Goal: Task Accomplishment & Management: Manage account settings

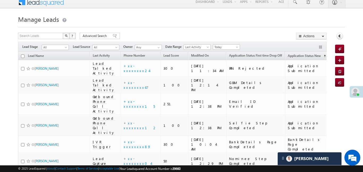
scroll to position [0, 0]
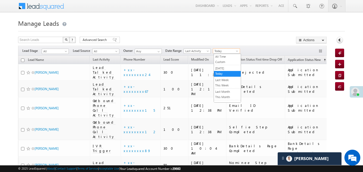
click at [226, 51] on span "Today" at bounding box center [225, 51] width 25 height 5
click at [97, 41] on span "Advanced Search" at bounding box center [96, 40] width 26 height 5
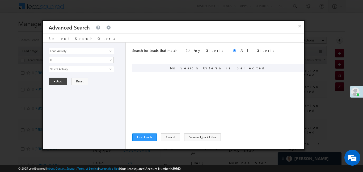
click at [105, 51] on input "Lead Activity" at bounding box center [81, 51] width 65 height 6
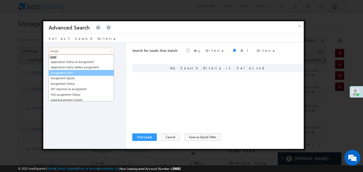
click at [76, 73] on link "Assignment Date" at bounding box center [81, 73] width 65 height 6
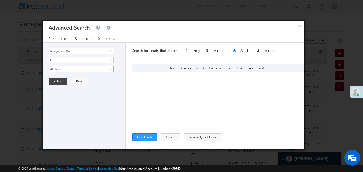
type input "Assignment Date"
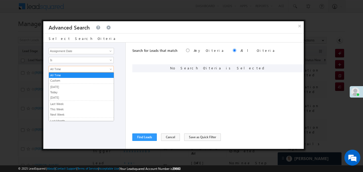
click at [68, 72] on link "All Time" at bounding box center [81, 69] width 65 height 6
click at [60, 92] on link "Today" at bounding box center [81, 92] width 65 height 5
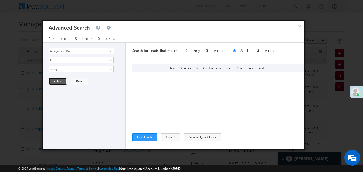
click at [56, 82] on button "+ Add" at bounding box center [58, 81] width 18 height 7
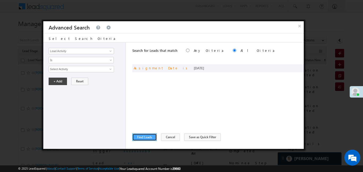
click at [148, 138] on button "Find Leads" at bounding box center [144, 137] width 24 height 7
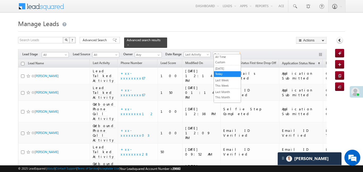
click at [224, 52] on span "Today" at bounding box center [225, 54] width 25 height 5
click at [221, 58] on link "All Time" at bounding box center [227, 57] width 27 height 5
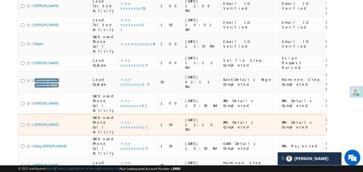
scroll to position [242, 0]
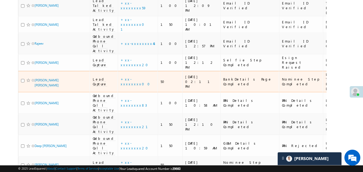
click at [98, 77] on span "Lead Capture" at bounding box center [100, 82] width 14 height 10
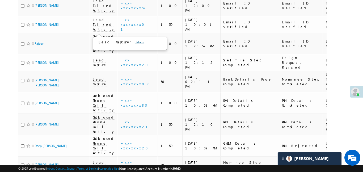
click at [135, 43] on link "details" at bounding box center [139, 42] width 9 height 4
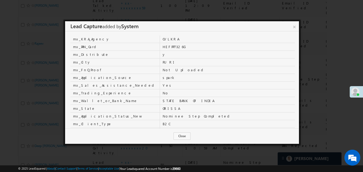
scroll to position [177, 0]
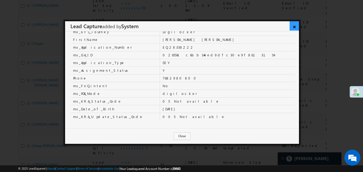
click at [293, 28] on link "×" at bounding box center [294, 25] width 9 height 9
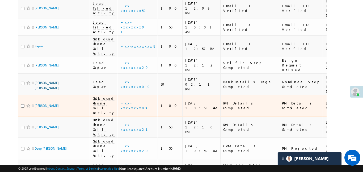
scroll to position [239, 0]
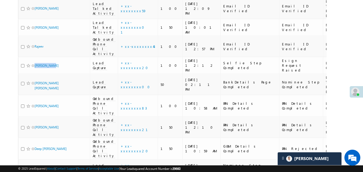
click at [7, 7] on body "Menu Aakansha .d Aakan sha.D @ange lbrok ing.c om" at bounding box center [181, 29] width 363 height 537
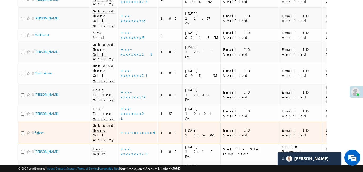
scroll to position [0, 0]
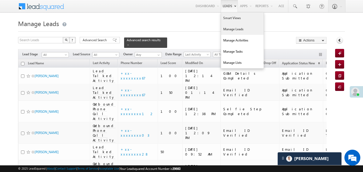
click at [227, 17] on link "Smart Views" at bounding box center [242, 18] width 43 height 11
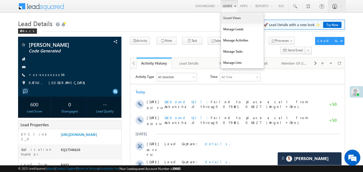
click at [233, 20] on link "Smart Views" at bounding box center [242, 18] width 43 height 11
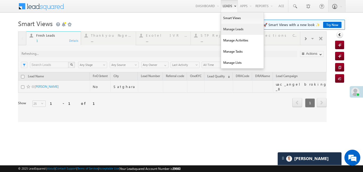
click at [231, 29] on link "Manage Leads" at bounding box center [242, 29] width 43 height 11
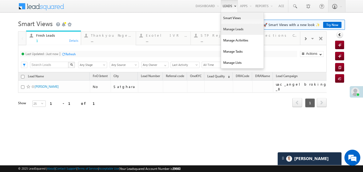
click at [231, 29] on link "Manage Leads" at bounding box center [242, 29] width 43 height 11
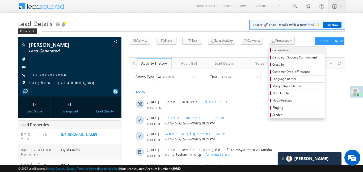
click at [285, 53] on link "Call me later" at bounding box center [297, 50] width 56 height 7
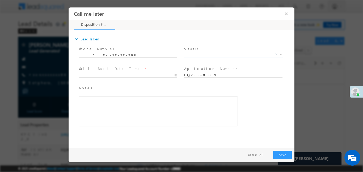
click at [230, 54] on span "X" at bounding box center [233, 54] width 99 height 5
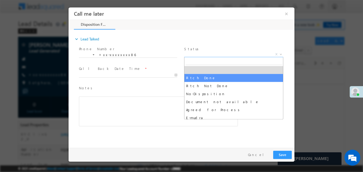
select select "Pitch Done"
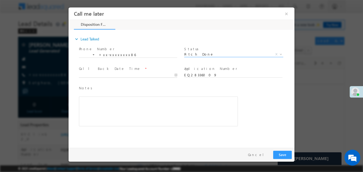
type input "04/09/25 2:16 PM"
click at [149, 75] on input "04/09/25 2:16 PM" at bounding box center [128, 74] width 98 height 5
click at [180, 117] on div "Rich Text Editor, 40788eee-0fb2-11ec-a811-0adc8a9d82c2__tab1__section1__Notes__…" at bounding box center [158, 111] width 159 height 30
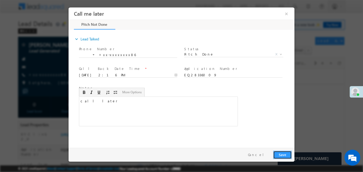
click at [287, 157] on button "Save" at bounding box center [283, 155] width 19 height 8
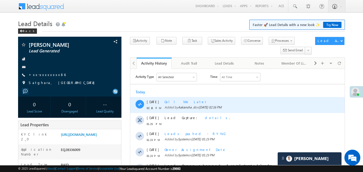
click at [179, 101] on span "Call Me Later" at bounding box center [185, 102] width 42 height 5
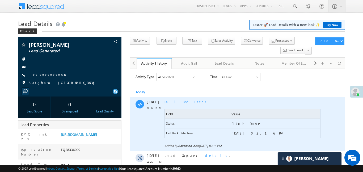
click at [175, 101] on span "Call Me Later" at bounding box center [185, 102] width 42 height 5
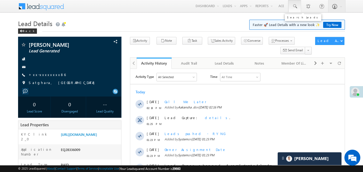
click at [293, 9] on span at bounding box center [294, 6] width 5 height 5
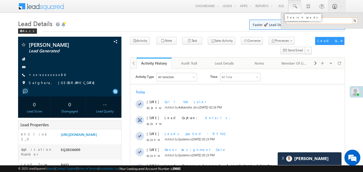
paste input "EQ27979095"
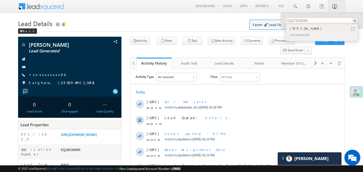
type input "EQ27979095"
click at [302, 29] on div "vishakh vijayan" at bounding box center [324, 29] width 71 height 6
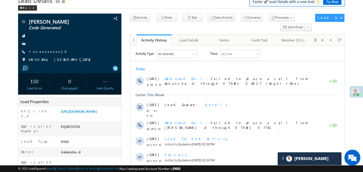
scroll to position [23, 0]
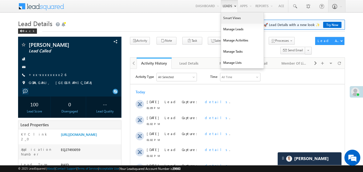
click at [233, 21] on link "Smart Views" at bounding box center [242, 18] width 43 height 11
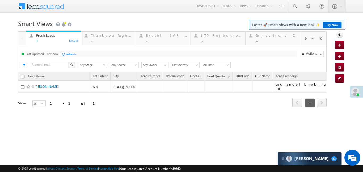
click at [304, 40] on span at bounding box center [305, 39] width 3 height 4
click at [271, 36] on div "Coded [DATE]" at bounding box center [277, 35] width 42 height 4
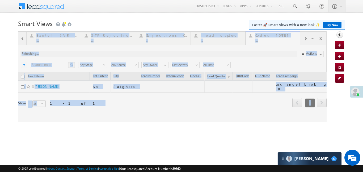
click at [271, 36] on div at bounding box center [172, 76] width 309 height 91
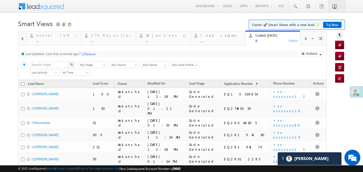
click at [24, 36] on div at bounding box center [22, 38] width 7 height 12
click at [24, 36] on div at bounding box center [22, 38] width 8 height 13
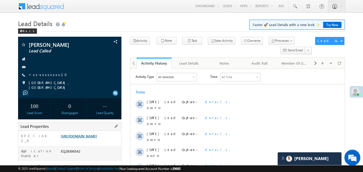
click at [92, 138] on link "https://angelbroking1-pk3em7sa.customui-test.leadsquared.com?leadId=90231b79-de…" at bounding box center [79, 136] width 36 height 5
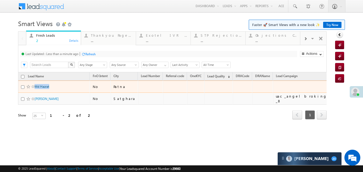
click at [170, 22] on form "Smart Views Getting Started Faster 🚀 Smart Views with a new look ✨ Try Now Quic…" at bounding box center [181, 76] width 327 height 117
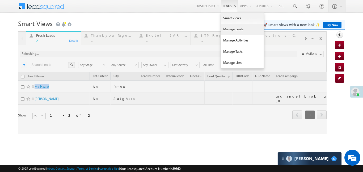
click at [231, 31] on link "Manage Leads" at bounding box center [242, 29] width 43 height 11
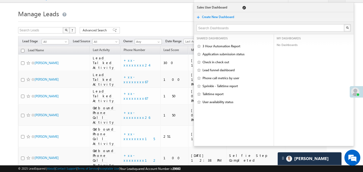
scroll to position [160, 0]
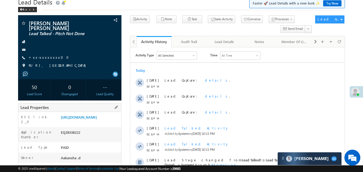
scroll to position [23, 0]
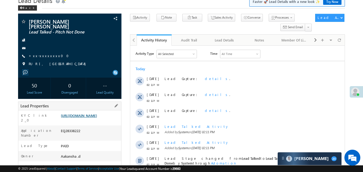
click at [97, 118] on link "https://angelbroking1-pk3em7sa.customui-test.leadsquared.com?leadId=2cea5fdb-81…" at bounding box center [79, 115] width 36 height 5
click at [43, 53] on link "+xx-xxxxxxxx00" at bounding box center [50, 55] width 43 height 5
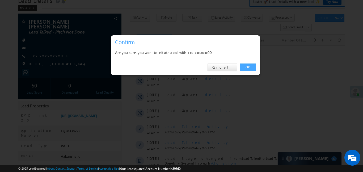
click at [246, 71] on link "OK" at bounding box center [248, 67] width 16 height 7
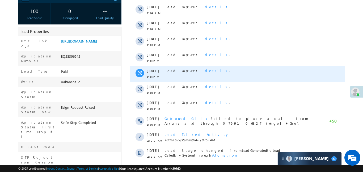
scroll to position [147, 0]
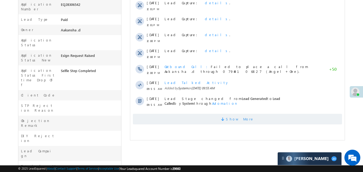
click at [200, 116] on span "Show More" at bounding box center [237, 119] width 209 height 11
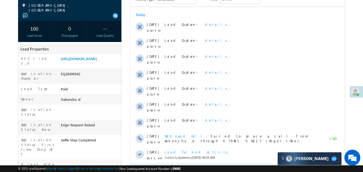
scroll to position [52, 0]
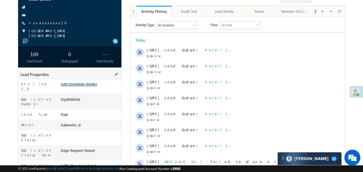
click at [97, 86] on link "[URL][DOMAIN_NAME]" at bounding box center [79, 84] width 36 height 5
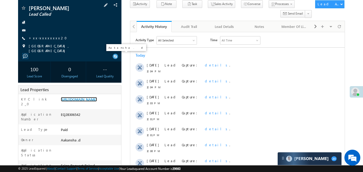
scroll to position [0, 0]
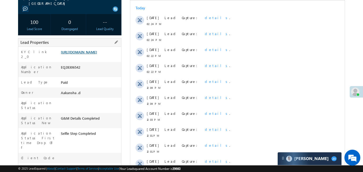
click at [97, 54] on link "[URL][DOMAIN_NAME]" at bounding box center [79, 52] width 36 height 5
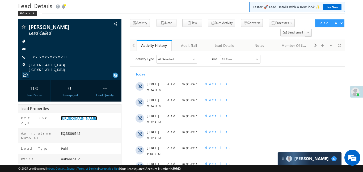
scroll to position [9, 0]
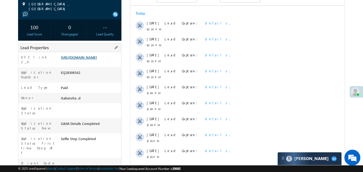
click at [97, 58] on link "[URL][DOMAIN_NAME]" at bounding box center [79, 57] width 36 height 5
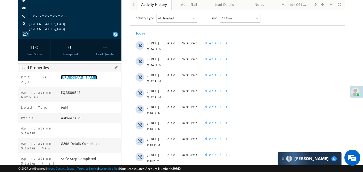
scroll to position [29, 0]
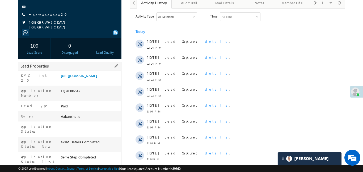
scroll to position [64, 0]
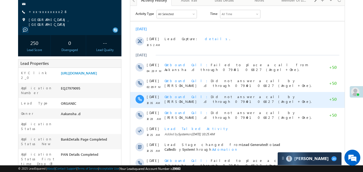
scroll to position [65, 0]
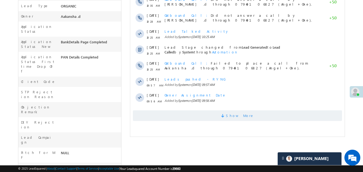
click at [193, 116] on span "Show More" at bounding box center [237, 115] width 209 height 11
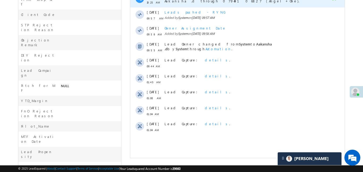
scroll to position [0, 0]
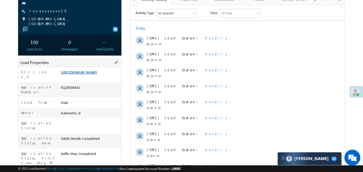
click at [97, 74] on link "https://angelbroking1-pk3em7sa.customui-test.leadsquared.com?leadId=90231b79-de…" at bounding box center [79, 72] width 36 height 5
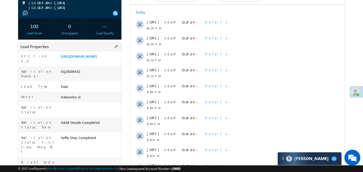
scroll to position [98, 0]
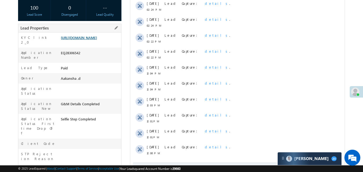
click at [97, 40] on link "[URL][DOMAIN_NAME]" at bounding box center [79, 37] width 36 height 5
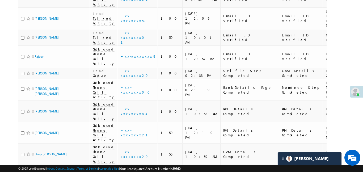
scroll to position [229, 0]
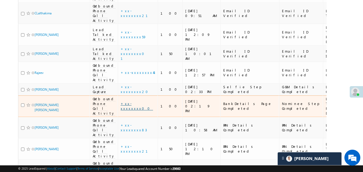
click at [132, 101] on link "+xx-xxxxxxxx00" at bounding box center [137, 105] width 32 height 9
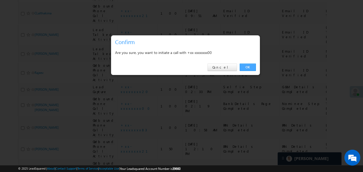
click at [250, 65] on link "OK" at bounding box center [248, 67] width 16 height 7
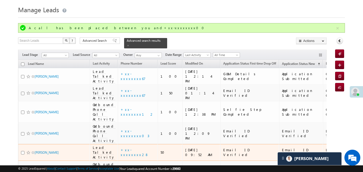
scroll to position [0, 0]
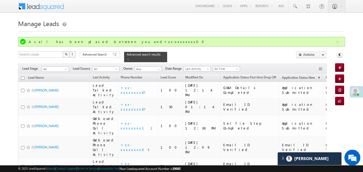
click at [224, 68] on span "All Time" at bounding box center [225, 69] width 25 height 5
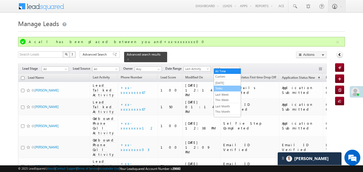
click at [228, 90] on link "Today" at bounding box center [227, 88] width 27 height 5
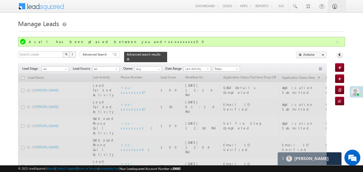
click at [158, 55] on div "Advanced search results" at bounding box center [145, 57] width 43 height 10
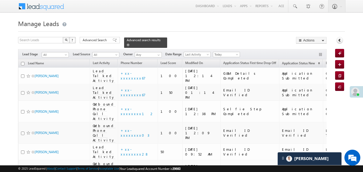
click at [130, 43] on link at bounding box center [128, 45] width 3 height 5
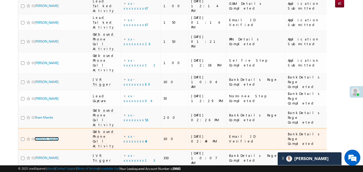
scroll to position [34, 0]
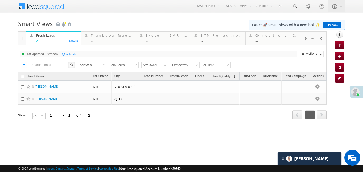
click at [308, 40] on div at bounding box center [306, 38] width 10 height 12
click at [223, 38] on div "lead capture ..." at bounding box center [222, 37] width 42 height 10
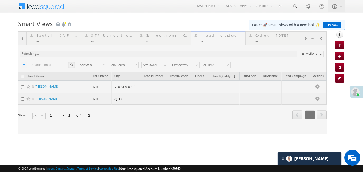
click at [223, 38] on div at bounding box center [172, 82] width 309 height 103
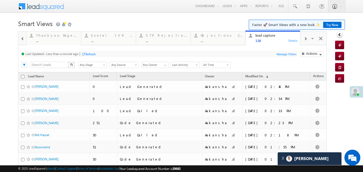
click at [24, 38] on div at bounding box center [22, 38] width 7 height 12
click at [24, 38] on div at bounding box center [22, 38] width 8 height 13
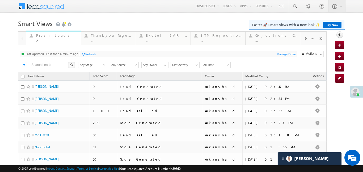
click at [47, 40] on div "2" at bounding box center [57, 41] width 42 height 4
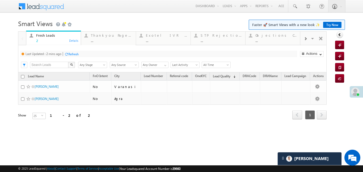
click at [307, 40] on span at bounding box center [305, 39] width 3 height 4
click at [306, 40] on span at bounding box center [305, 39] width 3 height 4
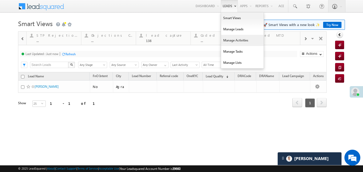
click at [238, 37] on link "Manage Activities" at bounding box center [242, 40] width 43 height 11
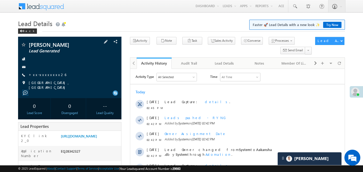
click at [49, 77] on span "+xx-xxxxxxxx26" at bounding box center [48, 74] width 38 height 5
click at [49, 76] on link "+xx-xxxxxxxx26" at bounding box center [48, 74] width 38 height 5
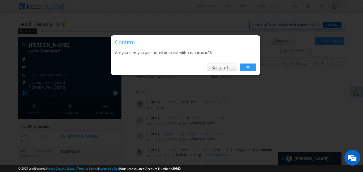
click at [257, 69] on div "OK Cancel" at bounding box center [185, 67] width 149 height 15
click at [248, 69] on link "OK" at bounding box center [248, 67] width 16 height 7
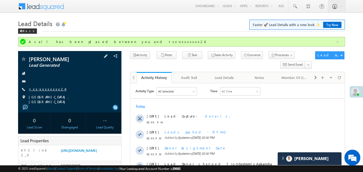
click at [47, 88] on link "+xx-xxxxxxxx26" at bounding box center [48, 89] width 38 height 5
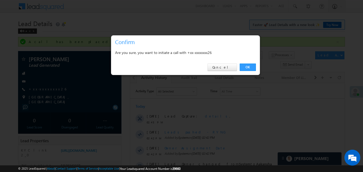
click at [246, 63] on div "OK Cancel" at bounding box center [185, 67] width 149 height 15
click at [247, 68] on link "OK" at bounding box center [248, 67] width 16 height 7
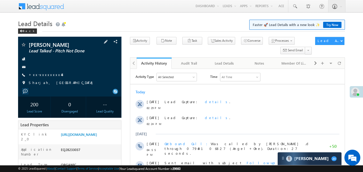
scroll to position [47, 0]
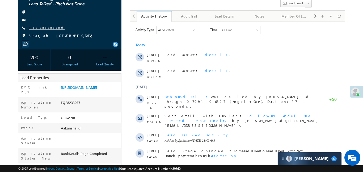
click at [46, 27] on link "+xx-xxxxxxxx48" at bounding box center [47, 27] width 36 height 5
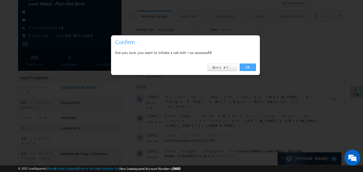
click at [252, 65] on link "OK" at bounding box center [248, 67] width 16 height 7
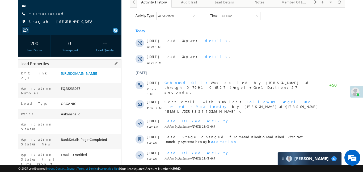
scroll to position [66, 0]
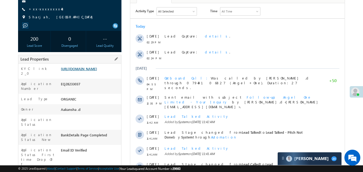
click at [97, 71] on link "[URL][DOMAIN_NAME]" at bounding box center [79, 69] width 36 height 5
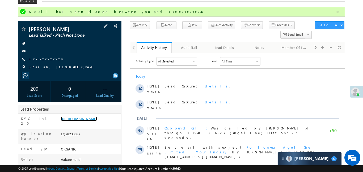
scroll to position [28, 0]
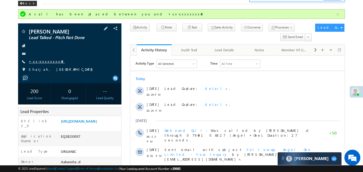
click at [49, 63] on link "+xx-xxxxxxxx48" at bounding box center [47, 61] width 36 height 5
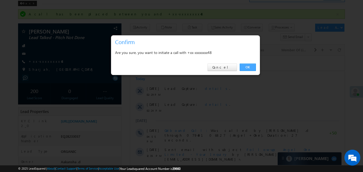
click at [251, 66] on link "OK" at bounding box center [248, 67] width 16 height 7
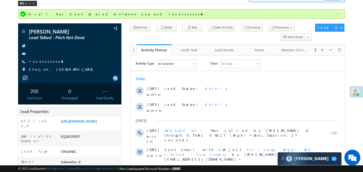
scroll to position [0, 0]
click at [97, 123] on link "https://angelbroking1-pk3em7sa.customui-test.leadsquared.com?leadId=b440b6a8-8d…" at bounding box center [79, 121] width 36 height 5
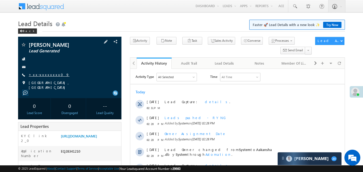
click at [44, 74] on link "+xx-xxxxxxxx09" at bounding box center [49, 74] width 41 height 5
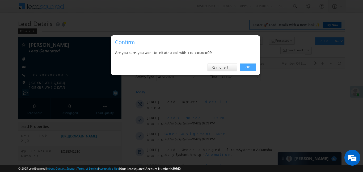
click at [253, 65] on link "OK" at bounding box center [248, 67] width 16 height 7
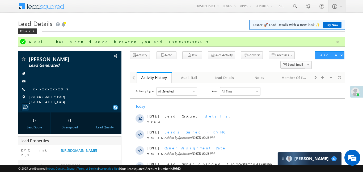
click at [341, 39] on button "button" at bounding box center [338, 42] width 7 height 7
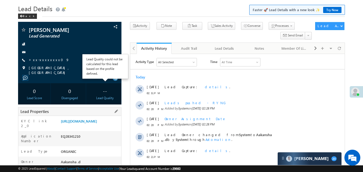
scroll to position [9, 0]
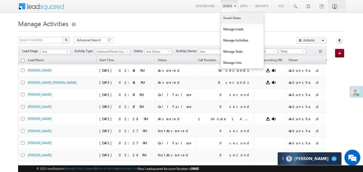
click at [233, 19] on link "Smart Views" at bounding box center [242, 18] width 43 height 11
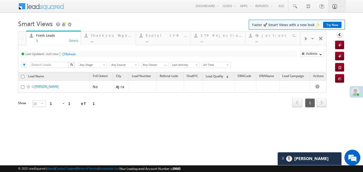
click at [308, 39] on div at bounding box center [306, 38] width 10 height 12
click at [271, 39] on div "..." at bounding box center [277, 41] width 42 height 4
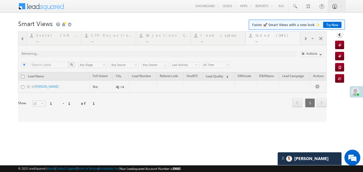
click at [271, 39] on div at bounding box center [172, 76] width 309 height 91
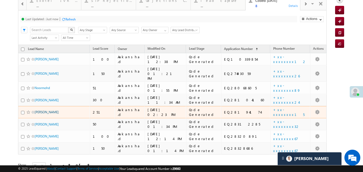
scroll to position [58, 0]
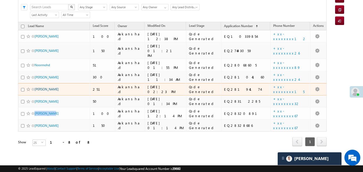
click at [102, 137] on div "Lead Name Lead Score Owner Modified On Lead Stage 100" at bounding box center [172, 84] width 309 height 125
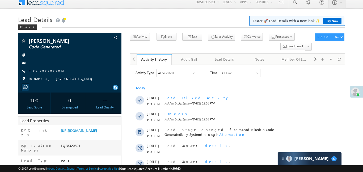
scroll to position [6, 0]
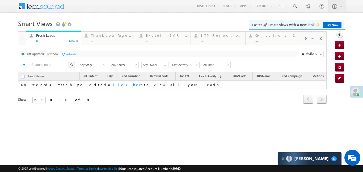
click at [306, 37] on span at bounding box center [305, 39] width 3 height 4
click at [268, 36] on div "Coded Today" at bounding box center [277, 35] width 42 height 4
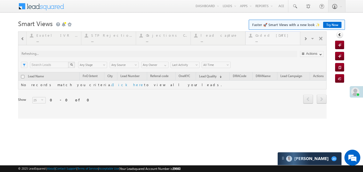
click at [268, 36] on div at bounding box center [172, 74] width 309 height 87
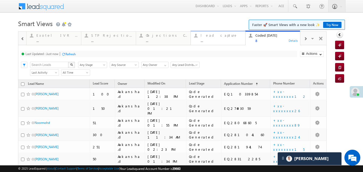
click at [210, 40] on div "..." at bounding box center [222, 41] width 42 height 4
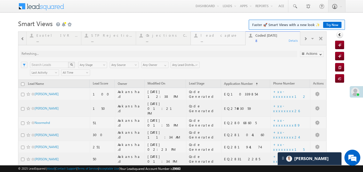
click at [210, 40] on div at bounding box center [172, 125] width 309 height 188
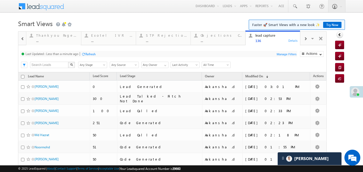
click at [22, 42] on div at bounding box center [22, 38] width 7 height 12
click at [22, 42] on div at bounding box center [22, 38] width 8 height 13
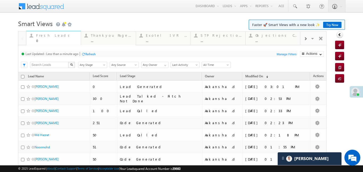
click at [56, 40] on div "0" at bounding box center [57, 41] width 42 height 4
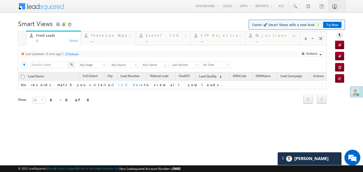
drag, startPoint x: 56, startPoint y: 40, endPoint x: 45, endPoint y: 5, distance: 36.9
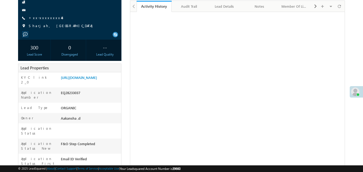
scroll to position [57, 0]
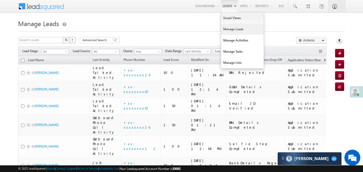
scroll to position [1825, 0]
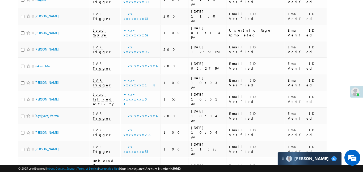
click at [140, 87] on div "Lead Capture : details ." at bounding box center [143, 85] width 60 height 7
click at [150, 86] on link "details" at bounding box center [154, 85] width 9 height 4
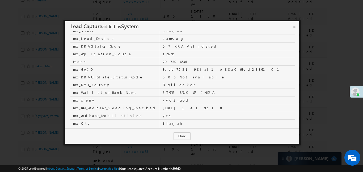
scroll to position [0, 0]
click at [296, 27] on link "×" at bounding box center [294, 25] width 9 height 9
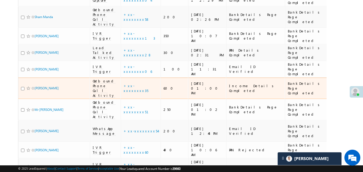
scroll to position [35, 0]
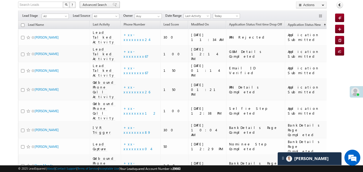
click at [113, 5] on span at bounding box center [115, 5] width 4 height 4
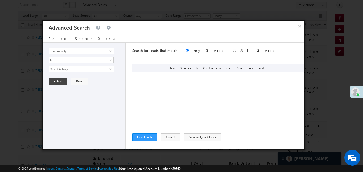
click at [105, 52] on input "Lead Activity" at bounding box center [81, 51] width 65 height 6
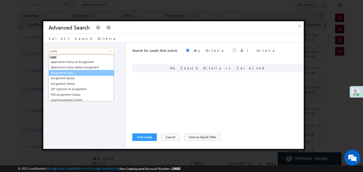
click at [95, 73] on link "Assignment Date" at bounding box center [81, 73] width 65 height 6
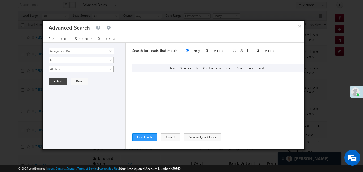
type input "Assignment Date"
click at [64, 69] on span "All Time" at bounding box center [78, 69] width 58 height 5
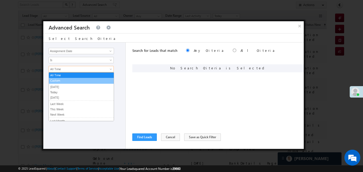
click at [60, 80] on link "Custom" at bounding box center [81, 80] width 65 height 5
click at [0, 0] on input "text" at bounding box center [0, 0] width 0 height 0
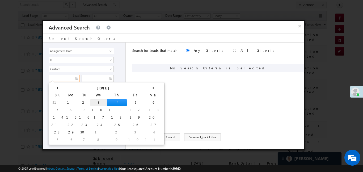
click at [90, 100] on td "3" at bounding box center [98, 102] width 17 height 7
click at [93, 79] on input "text" at bounding box center [98, 78] width 32 height 7
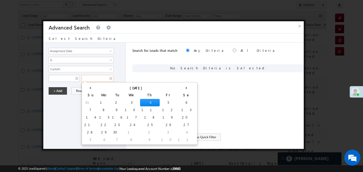
type input "03/09/25"
drag, startPoint x: 119, startPoint y: 102, endPoint x: 59, endPoint y: 90, distance: 61.8
click at [140, 102] on td "4" at bounding box center [150, 102] width 20 height 7
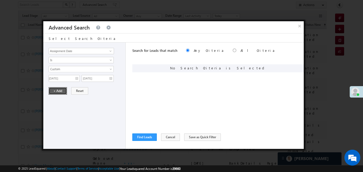
click at [59, 90] on button "+ Add" at bounding box center [58, 90] width 18 height 7
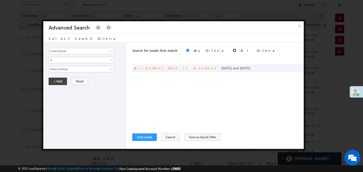
click at [233, 49] on input "radio" at bounding box center [234, 50] width 3 height 3
radio input "true"
click at [142, 137] on button "Find Leads" at bounding box center [144, 137] width 24 height 7
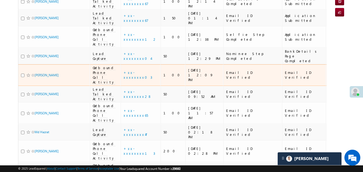
scroll to position [75, 0]
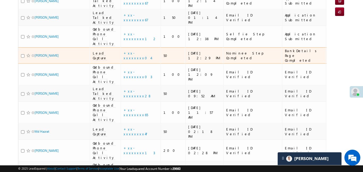
click at [98, 51] on span "Lead Capture" at bounding box center [100, 56] width 14 height 10
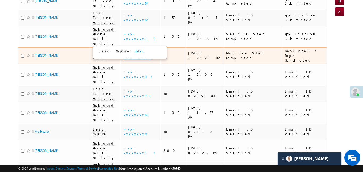
click at [130, 51] on link "+xx-xxxxxxxx04" at bounding box center [137, 55] width 27 height 9
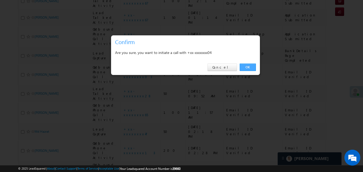
click at [251, 66] on link "OK" at bounding box center [248, 67] width 16 height 7
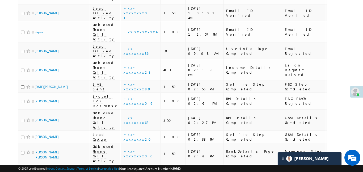
scroll to position [331, 0]
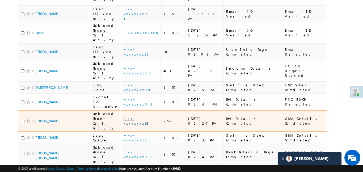
click at [132, 116] on link "+xx-xxxxxxxx62" at bounding box center [137, 120] width 27 height 9
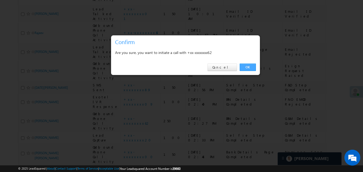
click at [251, 64] on link "OK" at bounding box center [248, 67] width 16 height 7
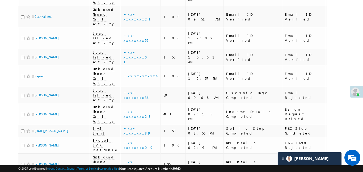
scroll to position [282, 0]
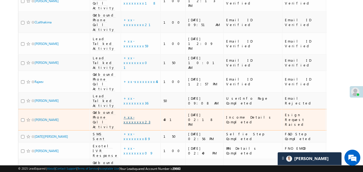
click at [134, 115] on link "+xx-xxxxxxxx23" at bounding box center [137, 119] width 27 height 9
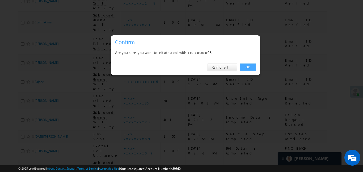
click at [250, 67] on link "OK" at bounding box center [248, 67] width 16 height 7
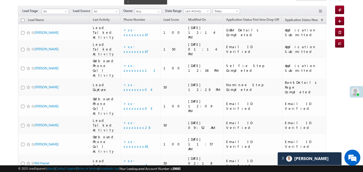
scroll to position [53, 0]
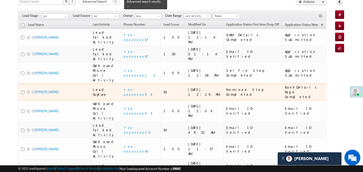
click at [98, 87] on span "Lead Capture" at bounding box center [100, 92] width 14 height 10
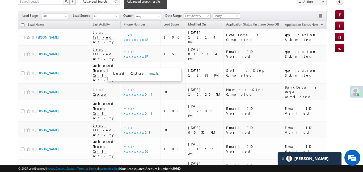
click at [150, 74] on link "details" at bounding box center [154, 74] width 9 height 4
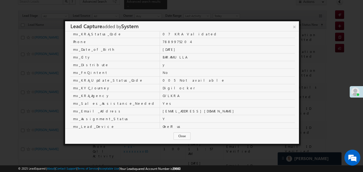
scroll to position [167, 0]
click at [296, 24] on link "×" at bounding box center [294, 25] width 9 height 9
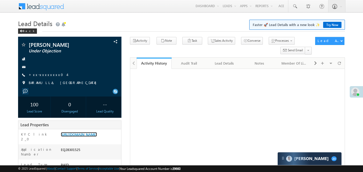
click at [97, 132] on link "[URL][DOMAIN_NAME]" at bounding box center [79, 134] width 36 height 5
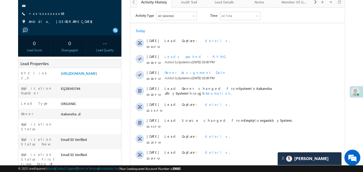
scroll to position [66, 0]
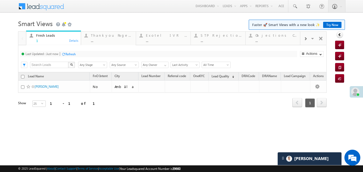
click at [306, 37] on span at bounding box center [305, 39] width 3 height 4
click at [273, 35] on div "Coded [DATE]" at bounding box center [277, 35] width 42 height 4
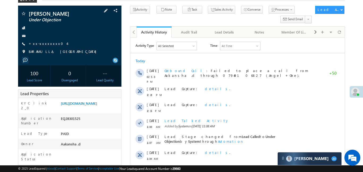
scroll to position [32, 0]
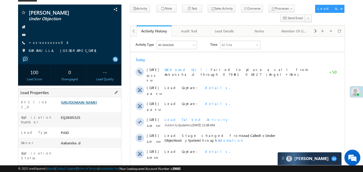
click at [97, 105] on link "https://angelbroking1-pk3em7sa.customui-test.leadsquared.com?leadId=65dc8714-18…" at bounding box center [79, 102] width 36 height 5
click at [88, 105] on link "https://angelbroking1-pk3em7sa.customui-test.leadsquared.com?leadId=65dc8714-18…" at bounding box center [79, 102] width 36 height 5
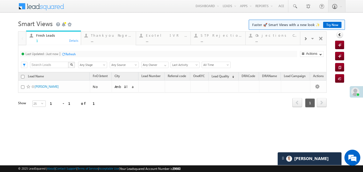
click at [309, 39] on div at bounding box center [306, 38] width 10 height 12
click at [281, 39] on div "..." at bounding box center [277, 41] width 42 height 4
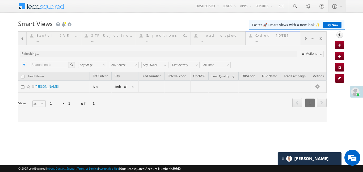
click at [281, 39] on div at bounding box center [172, 76] width 309 height 91
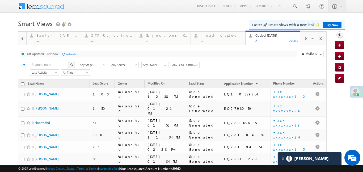
click at [21, 40] on span at bounding box center [23, 39] width 4 height 4
click at [21, 40] on div at bounding box center [22, 38] width 8 height 13
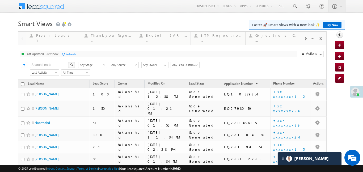
click at [21, 40] on div at bounding box center [22, 38] width 8 height 13
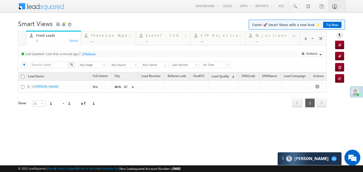
click at [306, 39] on span at bounding box center [305, 39] width 3 height 4
click at [278, 35] on div "Coded Today" at bounding box center [277, 35] width 42 height 4
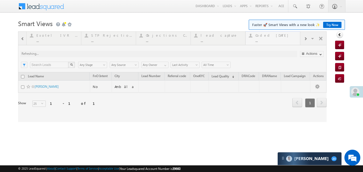
click at [278, 35] on div at bounding box center [172, 76] width 309 height 91
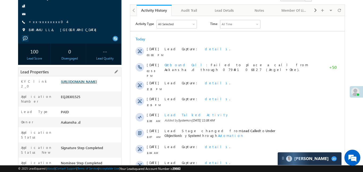
click at [97, 84] on link "[URL][DOMAIN_NAME]" at bounding box center [79, 81] width 36 height 5
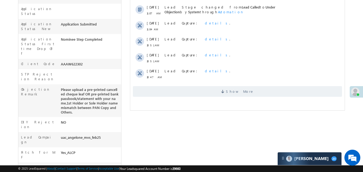
scroll to position [187, 0]
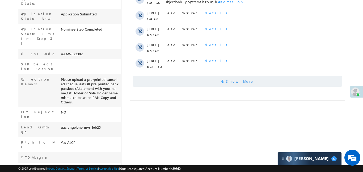
click at [215, 78] on span "Show More" at bounding box center [237, 81] width 209 height 11
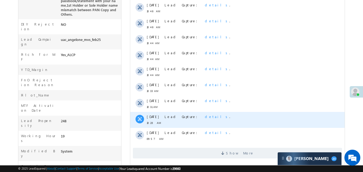
scroll to position [281, 0]
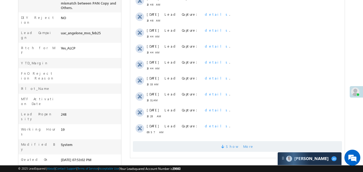
click at [236, 143] on span "Show More" at bounding box center [240, 146] width 28 height 11
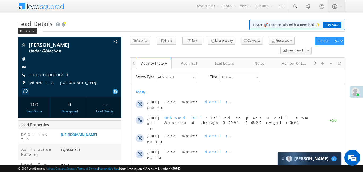
scroll to position [0, 0]
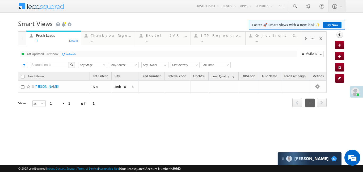
click at [307, 37] on span at bounding box center [305, 39] width 3 height 4
click at [305, 38] on span at bounding box center [305, 39] width 3 height 4
click at [272, 39] on div "..." at bounding box center [277, 41] width 42 height 4
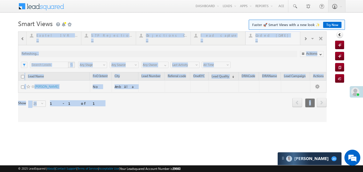
click at [272, 39] on div at bounding box center [172, 76] width 309 height 91
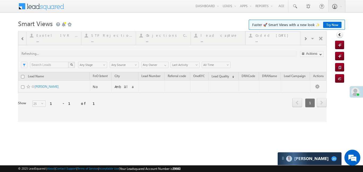
click at [272, 39] on div at bounding box center [172, 76] width 309 height 91
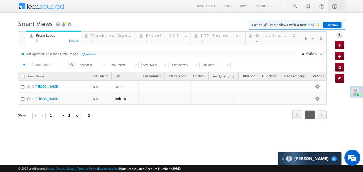
click at [306, 34] on div at bounding box center [306, 38] width 10 height 12
click at [304, 40] on div at bounding box center [306, 38] width 10 height 12
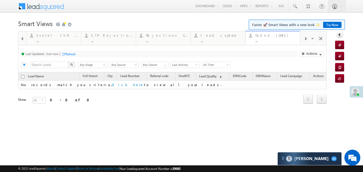
click at [284, 37] on div "Coded [DATE]" at bounding box center [277, 35] width 42 height 4
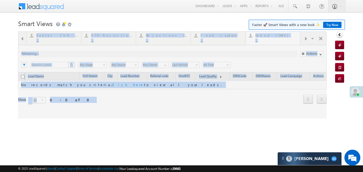
click at [284, 37] on div at bounding box center [172, 74] width 309 height 87
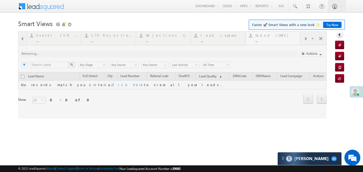
click at [284, 37] on div at bounding box center [172, 74] width 309 height 87
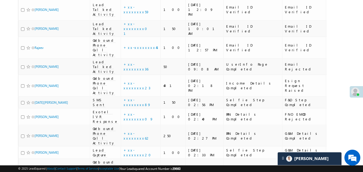
scroll to position [316, 0]
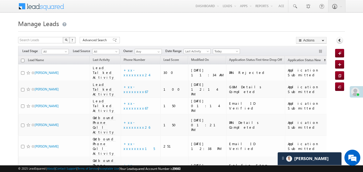
click at [0, 0] on link "Reports Home" at bounding box center [0, 0] width 0 height 0
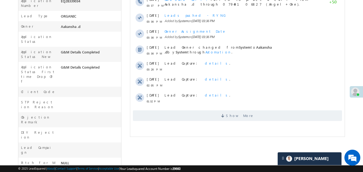
scroll to position [161, 0]
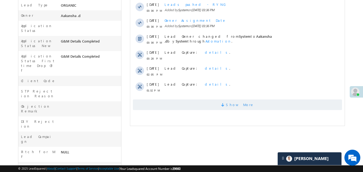
click at [220, 103] on span "Show More" at bounding box center [237, 105] width 209 height 11
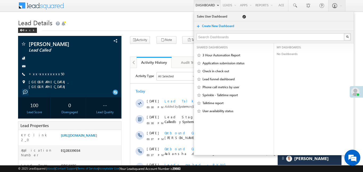
scroll to position [0, 0]
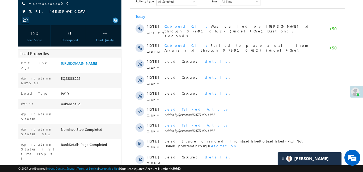
scroll to position [79, 0]
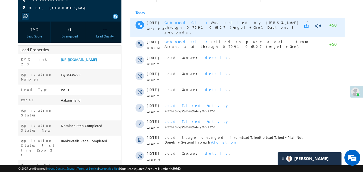
click at [307, 27] on link at bounding box center [307, 25] width 6 height 5
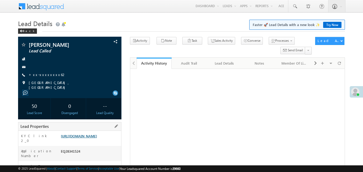
scroll to position [61, 0]
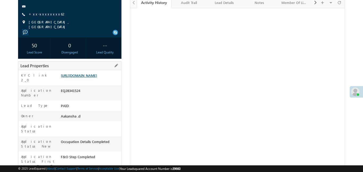
click at [97, 78] on link "[URL][DOMAIN_NAME]" at bounding box center [79, 75] width 36 height 5
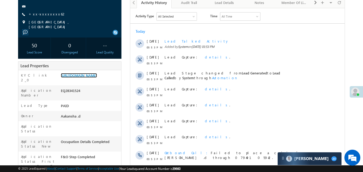
scroll to position [0, 0]
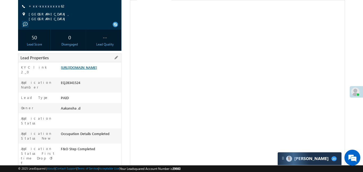
scroll to position [69, 0]
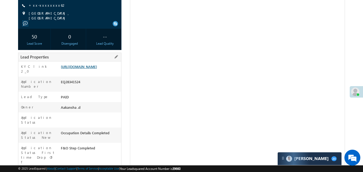
click at [97, 66] on link "[URL][DOMAIN_NAME]" at bounding box center [79, 66] width 36 height 5
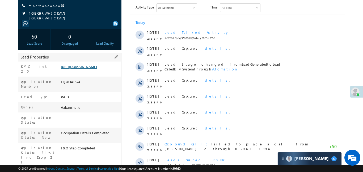
scroll to position [0, 0]
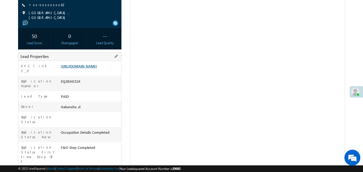
scroll to position [76, 0]
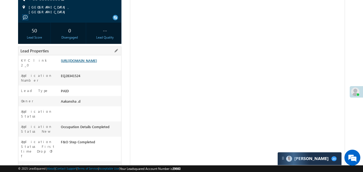
click at [96, 63] on link "[URL][DOMAIN_NAME]" at bounding box center [79, 60] width 36 height 5
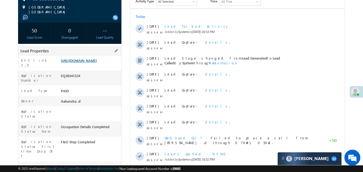
scroll to position [0, 0]
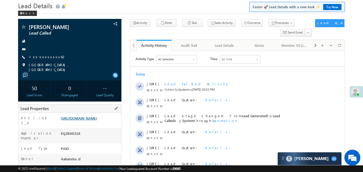
scroll to position [23, 0]
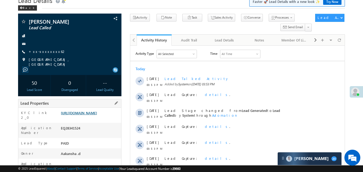
click at [97, 111] on link "[URL][DOMAIN_NAME]" at bounding box center [79, 113] width 36 height 5
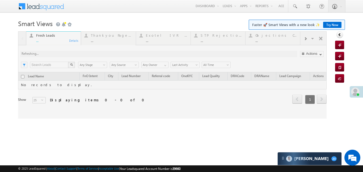
click at [305, 39] on div at bounding box center [172, 74] width 309 height 87
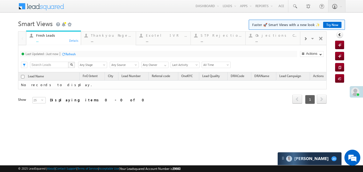
click at [305, 39] on div "Fresh Leads ... Details Thankyou Page leads ... Details Exotel IVR 2.0 ... Deta…" at bounding box center [172, 74] width 309 height 87
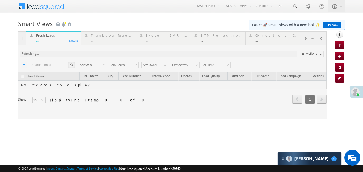
click at [305, 39] on div at bounding box center [172, 74] width 309 height 87
click at [304, 40] on div at bounding box center [172, 74] width 309 height 87
click at [304, 40] on span at bounding box center [305, 39] width 3 height 4
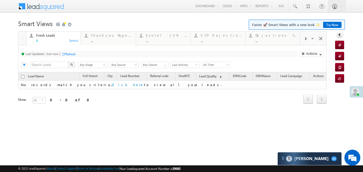
click at [304, 40] on span at bounding box center [305, 39] width 3 height 4
click at [265, 33] on div "Coded Today" at bounding box center [277, 35] width 42 height 4
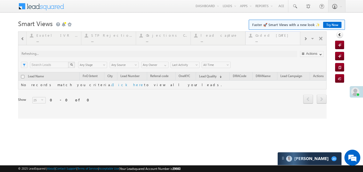
click at [265, 33] on div at bounding box center [172, 74] width 309 height 87
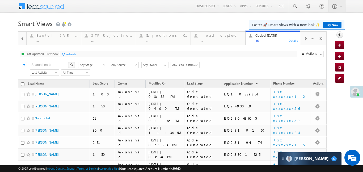
click at [18, 39] on div at bounding box center [22, 38] width 8 height 13
click at [22, 37] on span at bounding box center [23, 39] width 4 height 4
click at [41, 36] on div "Fresh Leads" at bounding box center [57, 35] width 42 height 4
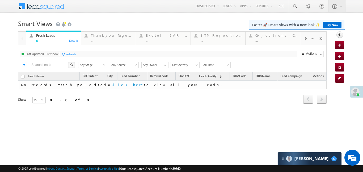
click at [41, 36] on div "Fresh Leads" at bounding box center [57, 35] width 42 height 4
click at [303, 39] on div at bounding box center [306, 38] width 10 height 12
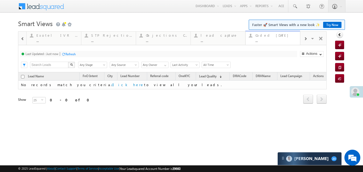
click at [269, 39] on div "..." at bounding box center [277, 41] width 42 height 4
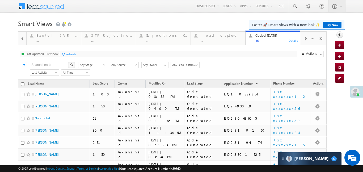
click at [22, 38] on span at bounding box center [23, 39] width 4 height 4
click at [48, 39] on div "0" at bounding box center [57, 41] width 42 height 4
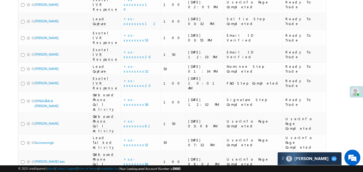
scroll to position [1018, 0]
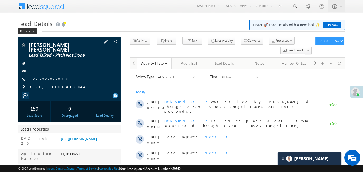
click at [49, 77] on link "+xx-xxxxxxxx00" at bounding box center [50, 79] width 43 height 5
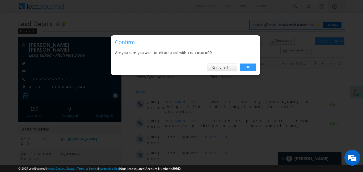
click at [260, 67] on div at bounding box center [181, 86] width 363 height 172
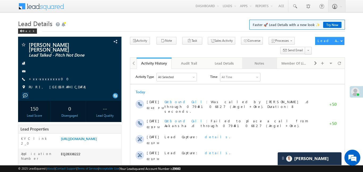
click at [245, 67] on link "Notes" at bounding box center [259, 63] width 35 height 11
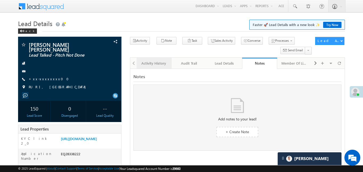
click at [145, 65] on div "Activity History" at bounding box center [154, 63] width 26 height 6
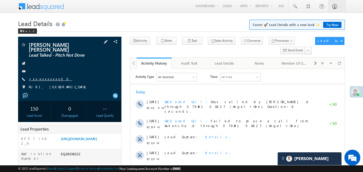
click at [48, 77] on link "+xx-xxxxxxxx00" at bounding box center [50, 79] width 43 height 5
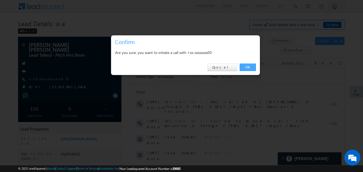
click at [254, 70] on link "OK" at bounding box center [248, 67] width 16 height 7
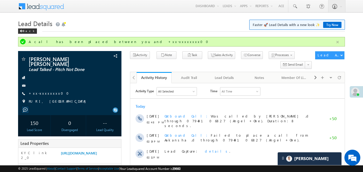
click at [335, 42] on button "button" at bounding box center [338, 42] width 7 height 7
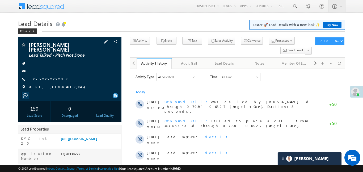
click at [43, 77] on span "+xx-xxxxxxxx00" at bounding box center [50, 79] width 43 height 5
click at [45, 77] on link "+xx-xxxxxxxx00" at bounding box center [50, 79] width 43 height 5
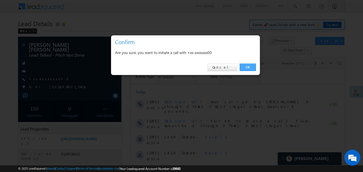
click at [251, 69] on link "OK" at bounding box center [248, 67] width 16 height 7
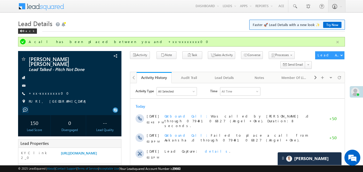
click at [338, 41] on button "button" at bounding box center [338, 42] width 7 height 7
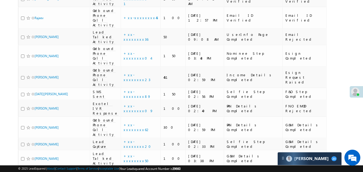
scroll to position [569, 0]
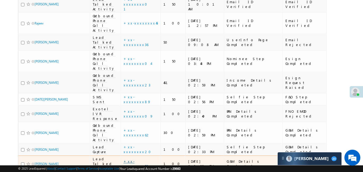
click at [135, 159] on link "+xx-xxxxxxxx50" at bounding box center [138, 163] width 28 height 9
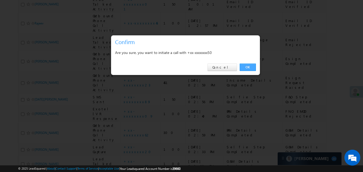
click at [246, 69] on link "OK" at bounding box center [248, 67] width 16 height 7
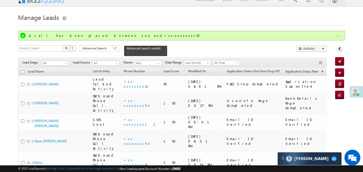
scroll to position [0, 0]
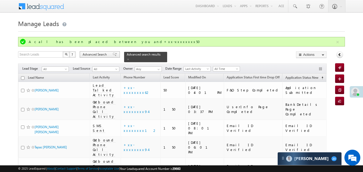
click at [108, 53] on span "Advanced Search" at bounding box center [96, 54] width 26 height 5
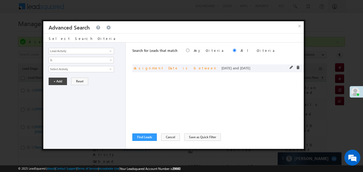
drag, startPoint x: 284, startPoint y: 67, endPoint x: 287, endPoint y: 67, distance: 3.0
click at [286, 67] on div "and Assignment Date is between [DATE] and [DATE]" at bounding box center [218, 68] width 172 height 8
click at [291, 67] on span at bounding box center [292, 68] width 4 height 4
click at [76, 70] on span "Custom" at bounding box center [78, 69] width 58 height 5
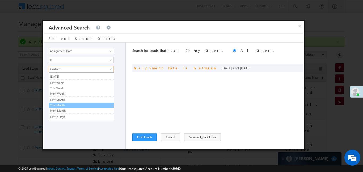
scroll to position [21, 0]
click at [68, 103] on ul "All Time Custom [DATE] [DATE] [DATE] Last Week This Week Next Week Last Month T…" at bounding box center [81, 96] width 65 height 49
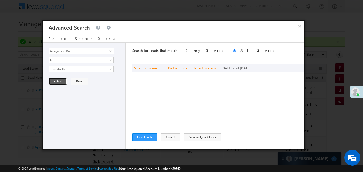
click at [64, 81] on button "+ Add" at bounding box center [58, 81] width 18 height 7
click at [152, 138] on button "Find Leads" at bounding box center [144, 137] width 24 height 7
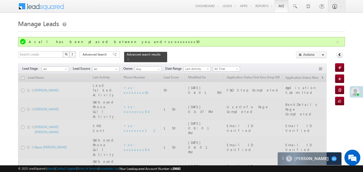
click at [339, 53] on icon at bounding box center [340, 55] width 4 height 4
click at [337, 51] on div "Collapse Panel" at bounding box center [340, 55] width 10 height 9
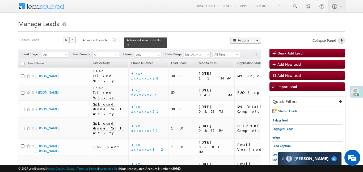
click at [344, 42] on link at bounding box center [342, 40] width 7 height 7
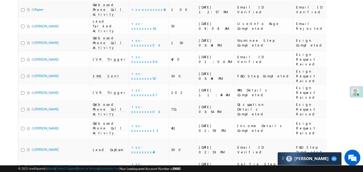
scroll to position [1708, 0]
